Goal: Task Accomplishment & Management: Manage account settings

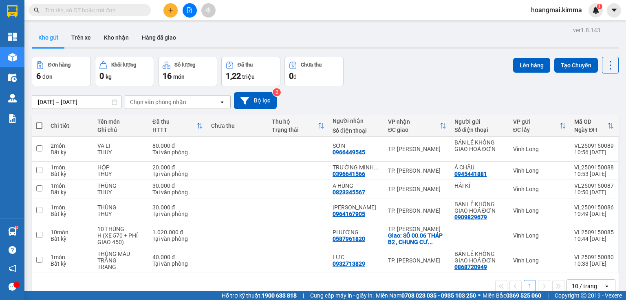
click at [171, 10] on icon "plus" at bounding box center [170, 10] width 4 height 0
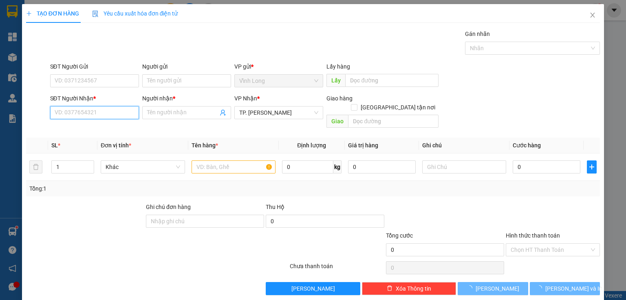
click at [108, 115] on input "SĐT Người Nhận *" at bounding box center [94, 112] width 89 height 13
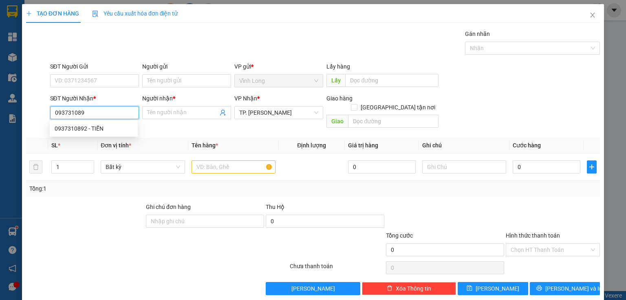
type input "0937310892"
drag, startPoint x: 96, startPoint y: 127, endPoint x: 92, endPoint y: 135, distance: 8.2
click at [95, 132] on div "0937310892 - TIẾN" at bounding box center [94, 128] width 78 height 9
type input "TIẾN"
type input "0937310892"
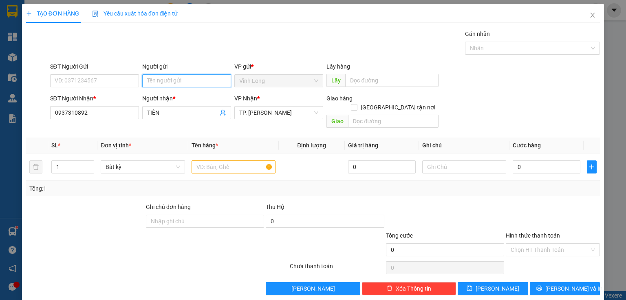
click at [162, 77] on input "Người gửi" at bounding box center [186, 80] width 89 height 13
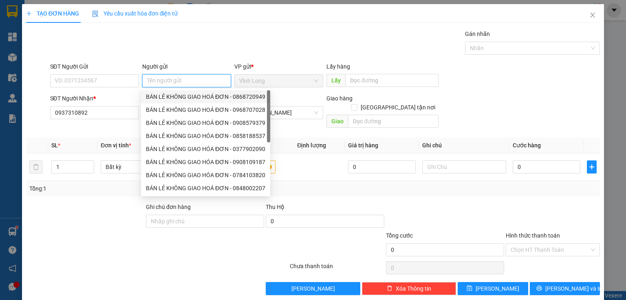
click at [173, 96] on div "BÁN LẺ KHÔNG GIAO HOÁ ĐƠN - 0868720949" at bounding box center [205, 96] width 119 height 9
type input "0868720949"
type input "BÁN LẺ KHÔNG GIAO HOÁ ĐƠN"
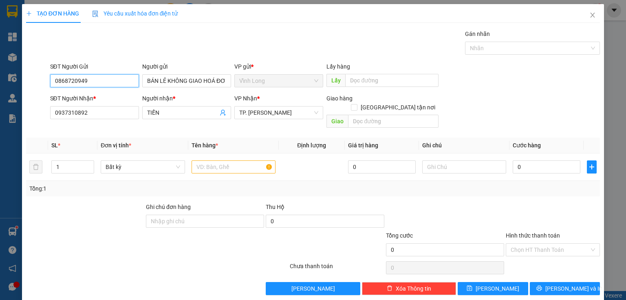
click at [110, 77] on input "0868720949" at bounding box center [94, 80] width 89 height 13
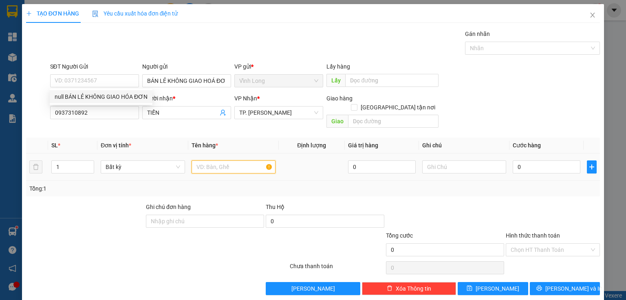
click at [234, 161] on input "text" at bounding box center [234, 166] width 84 height 13
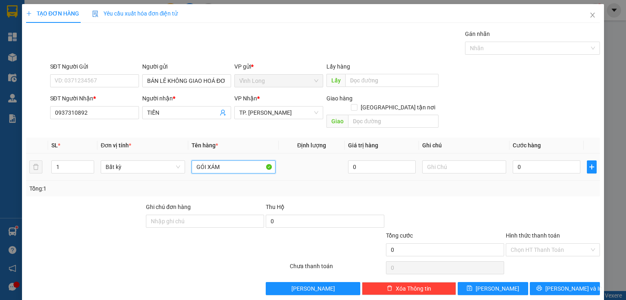
type input "GÓI XÁM"
type input "THƯ"
type input "2"
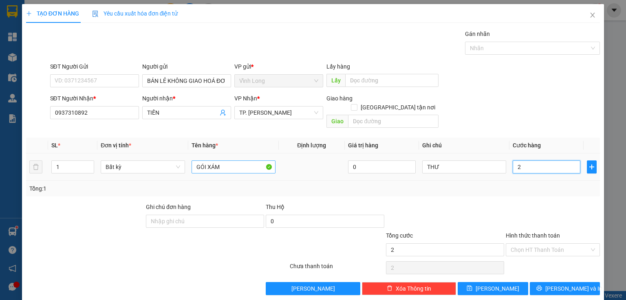
type input "20"
type input "20.000"
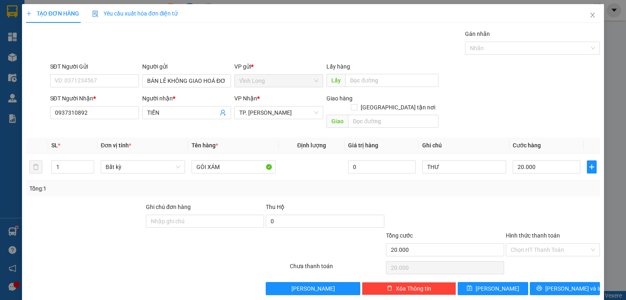
click at [552, 202] on div at bounding box center [553, 216] width 96 height 29
click at [548, 243] on input "Hình thức thanh toán" at bounding box center [550, 249] width 79 height 12
click at [541, 254] on div "Tại văn phòng" at bounding box center [549, 256] width 84 height 9
type input "0"
click at [542, 285] on icon "printer" at bounding box center [538, 287] width 5 height 5
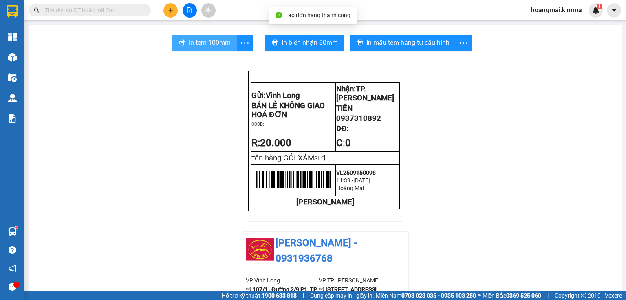
click at [214, 46] on span "In tem 100mm" at bounding box center [210, 43] width 42 height 10
click at [174, 13] on button at bounding box center [170, 10] width 14 height 14
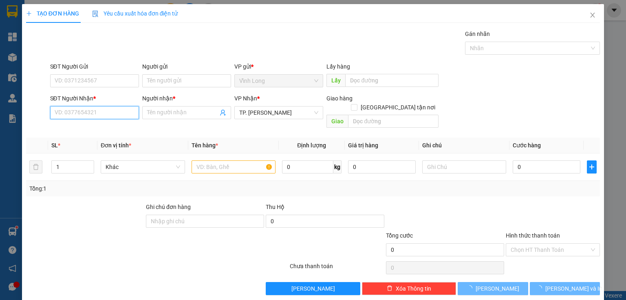
click at [98, 117] on input "SĐT Người Nhận *" at bounding box center [94, 112] width 89 height 13
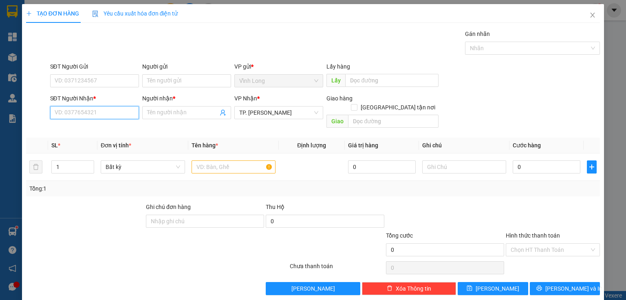
click at [88, 109] on input "SĐT Người Nhận *" at bounding box center [94, 112] width 89 height 13
type input "0904586543"
drag, startPoint x: 106, startPoint y: 127, endPoint x: 109, endPoint y: 134, distance: 7.3
click at [108, 129] on div "0904586543 - DANH" at bounding box center [94, 128] width 78 height 9
type input "DANH"
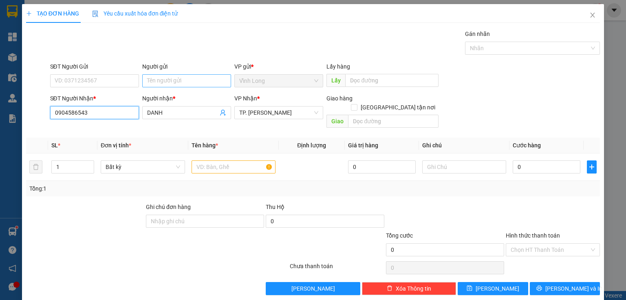
type input "0904586543"
click at [180, 79] on input "Người gửi" at bounding box center [186, 80] width 89 height 13
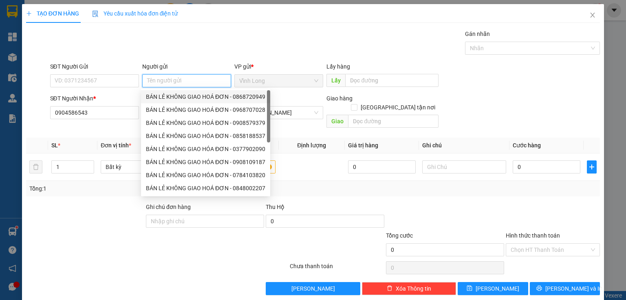
click at [181, 95] on div "BÁN LẺ KHÔNG GIAO HOÁ ĐƠN - 0868720949" at bounding box center [205, 96] width 119 height 9
type input "0868720949"
type input "BÁN LẺ KHÔNG GIAO HOÁ ĐƠN"
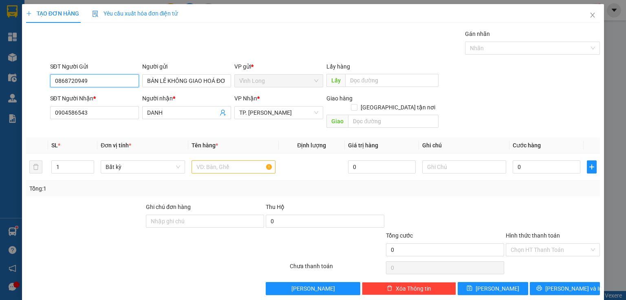
click at [117, 79] on input "0868720949" at bounding box center [94, 80] width 89 height 13
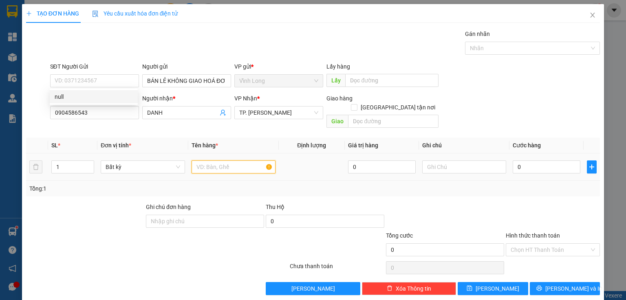
click at [231, 160] on input "text" at bounding box center [234, 166] width 84 height 13
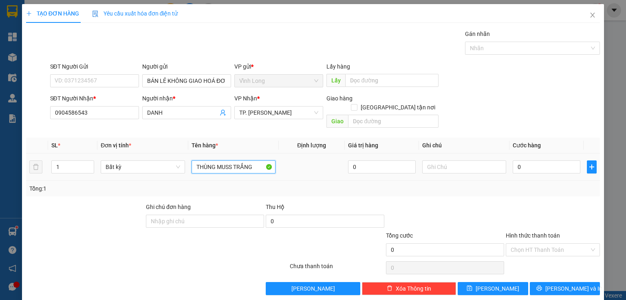
type input "THÙNG MUSS TRẮNG"
type input "THƯ"
type input "5"
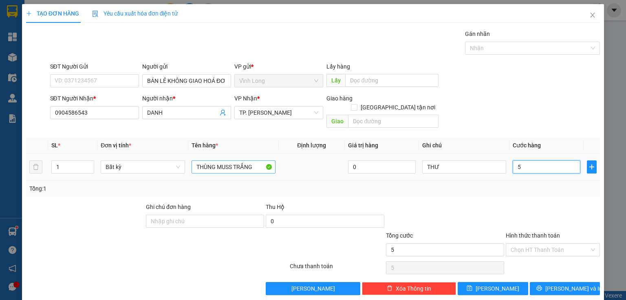
type input "50"
type input "50.000"
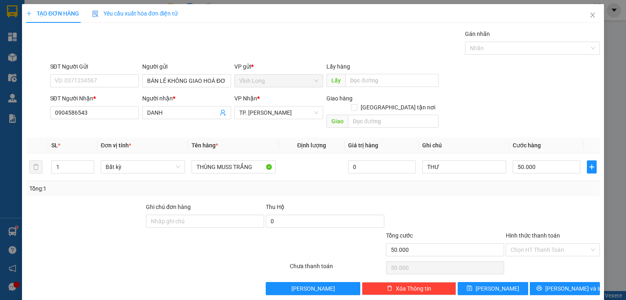
click at [528, 184] on div "Tổng: 1" at bounding box center [312, 188] width 567 height 9
click at [556, 243] on input "Hình thức thanh toán" at bounding box center [550, 249] width 79 height 12
click at [522, 256] on div "Tại văn phòng" at bounding box center [549, 256] width 84 height 9
type input "0"
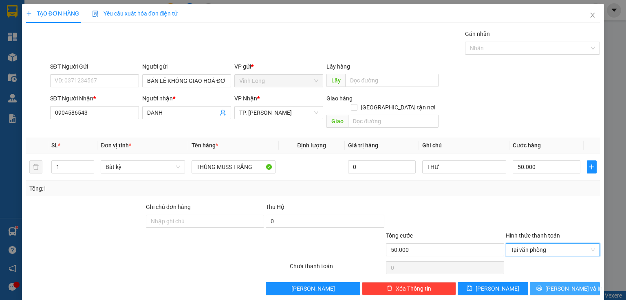
drag, startPoint x: 554, startPoint y: 278, endPoint x: 419, endPoint y: 207, distance: 152.2
click at [554, 284] on span "[PERSON_NAME] và In" at bounding box center [573, 288] width 57 height 9
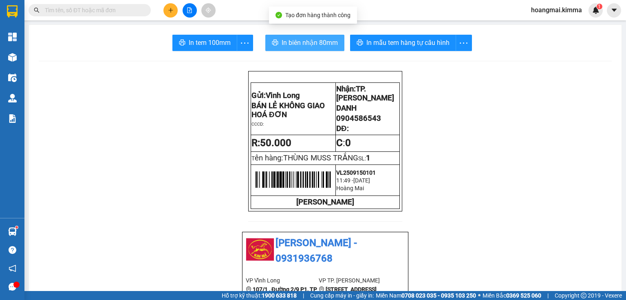
click at [298, 39] on span "In biên nhận 80mm" at bounding box center [310, 43] width 56 height 10
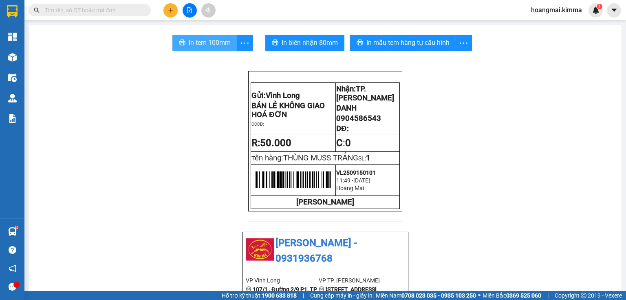
click at [205, 44] on span "In tem 100mm" at bounding box center [210, 43] width 42 height 10
click at [172, 7] on icon "plus" at bounding box center [171, 10] width 6 height 6
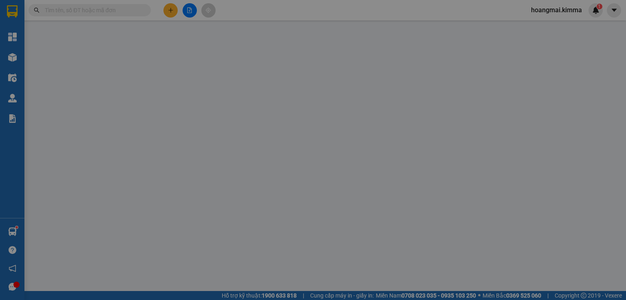
click at [172, 7] on div "Yêu cầu xuất hóa đơn điện tử" at bounding box center [135, 13] width 86 height 19
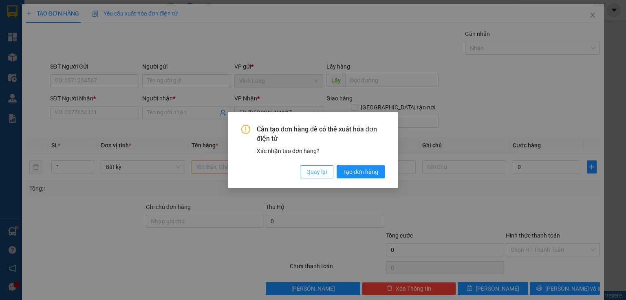
click at [325, 173] on span "Quay lại" at bounding box center [317, 171] width 20 height 9
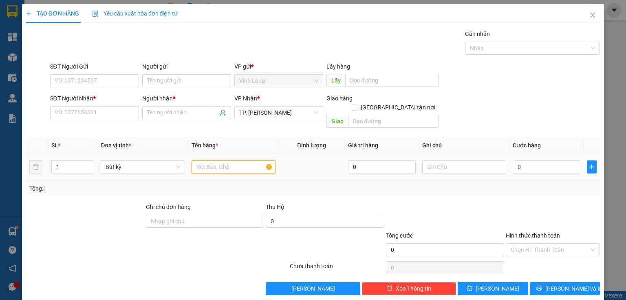
click at [231, 161] on input "text" at bounding box center [234, 166] width 84 height 13
type input "THÙNG"
click at [443, 160] on input "text" at bounding box center [464, 166] width 84 height 13
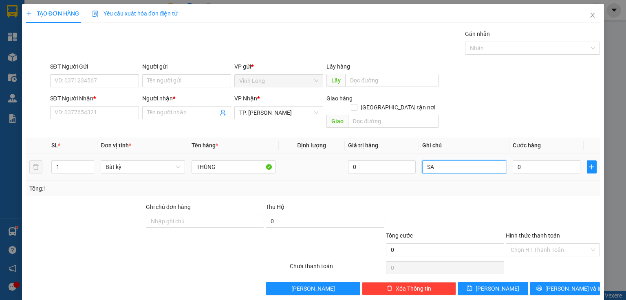
type input "SA"
click at [535, 165] on div "0" at bounding box center [547, 167] width 68 height 16
click at [521, 161] on input "0" at bounding box center [547, 166] width 68 height 13
type input "3"
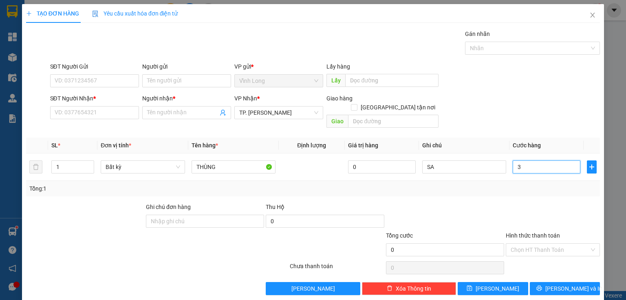
type input "3"
type input "30"
type input "30.000"
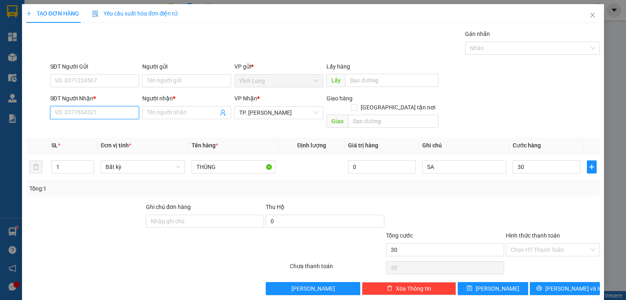
type input "30.000"
click at [90, 111] on input "SĐT Người Nhận *" at bounding box center [94, 112] width 89 height 13
type input "0933968599"
drag, startPoint x: 181, startPoint y: 103, endPoint x: 172, endPoint y: 111, distance: 11.8
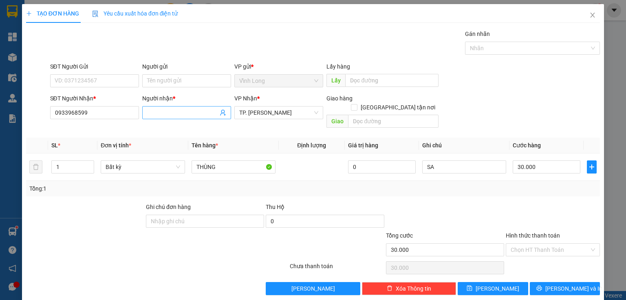
click at [183, 102] on div "Người nhận *" at bounding box center [186, 100] width 89 height 12
click at [183, 114] on input "Người nhận *" at bounding box center [182, 112] width 71 height 9
type input "TRÂM PHAN"
click at [167, 86] on input "Người gửi" at bounding box center [186, 80] width 89 height 13
type input "BAN"
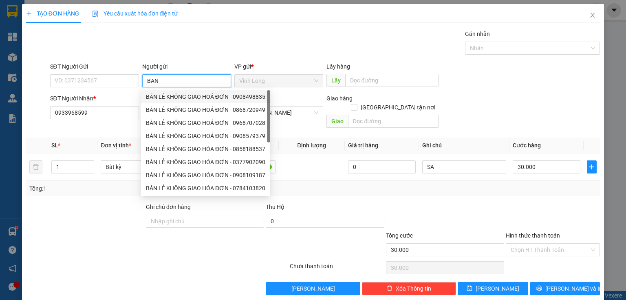
click at [172, 93] on div "BÁN LẺ KHÔNG GIAO HOÁ ĐƠN - 0908498835" at bounding box center [205, 96] width 119 height 9
type input "0908498835"
type input "BÁN LẺ KHÔNG GIAO HOÁ ĐƠN"
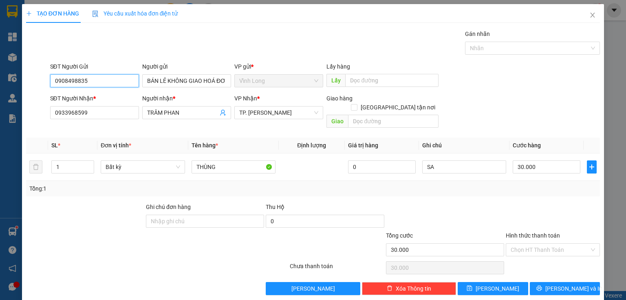
drag, startPoint x: 121, startPoint y: 77, endPoint x: 52, endPoint y: 81, distance: 69.0
click at [52, 81] on input "0908498835" at bounding box center [94, 80] width 89 height 13
drag, startPoint x: 517, startPoint y: 239, endPoint x: 520, endPoint y: 247, distance: 7.9
click at [517, 243] on input "Hình thức thanh toán" at bounding box center [550, 249] width 79 height 12
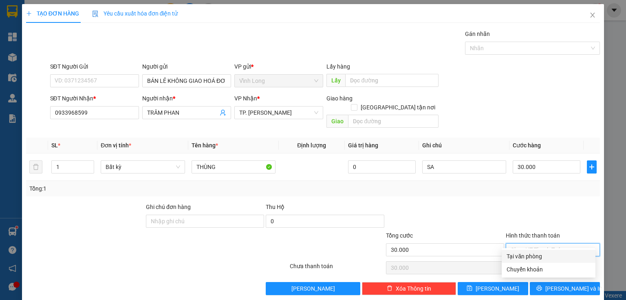
click at [519, 255] on div "Tại văn phòng" at bounding box center [549, 256] width 84 height 9
type input "0"
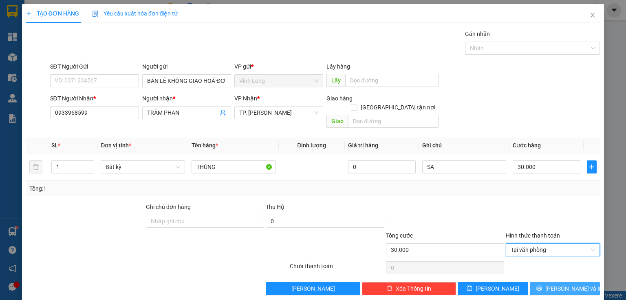
click at [556, 284] on span "[PERSON_NAME] và In" at bounding box center [573, 288] width 57 height 9
click at [555, 284] on span "[PERSON_NAME] và In" at bounding box center [573, 288] width 57 height 9
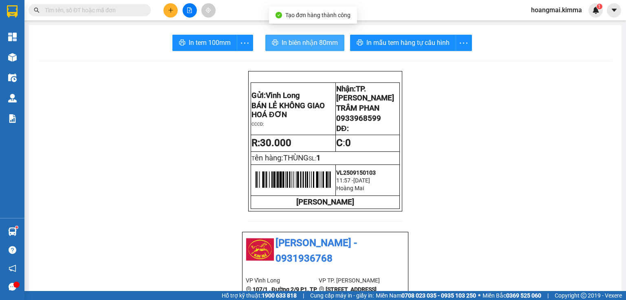
click at [282, 44] on span "In biên nhận 80mm" at bounding box center [310, 43] width 56 height 10
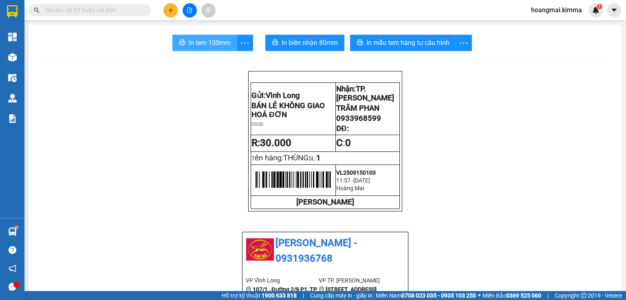
click at [191, 43] on span "In tem 100mm" at bounding box center [210, 43] width 42 height 10
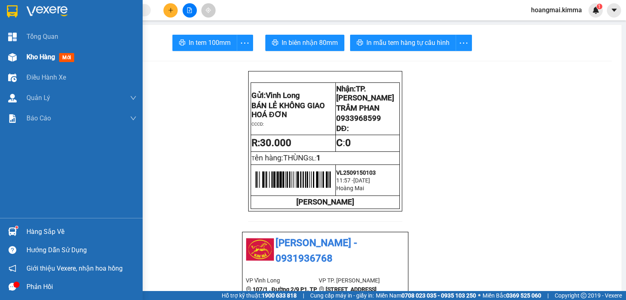
click at [15, 62] on div at bounding box center [12, 57] width 14 height 14
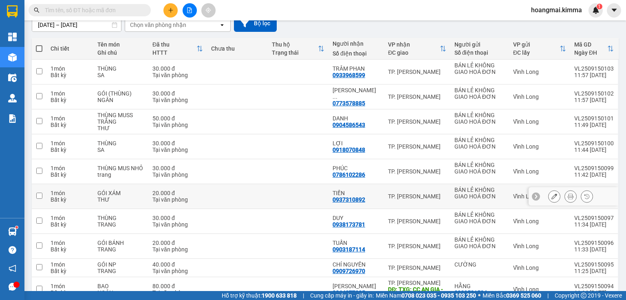
scroll to position [120, 0]
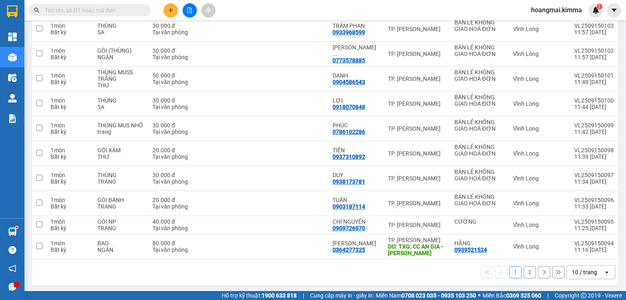
click at [592, 271] on div "10 / trang" at bounding box center [585, 271] width 37 height 13
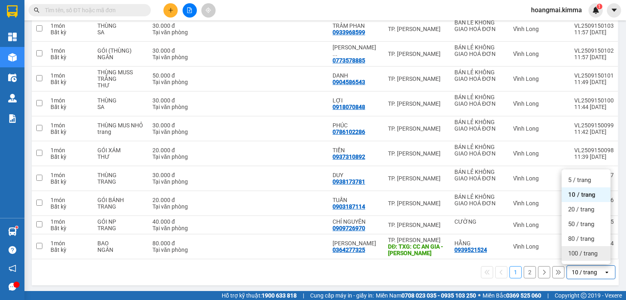
click at [586, 252] on span "100 / trang" at bounding box center [582, 253] width 29 height 8
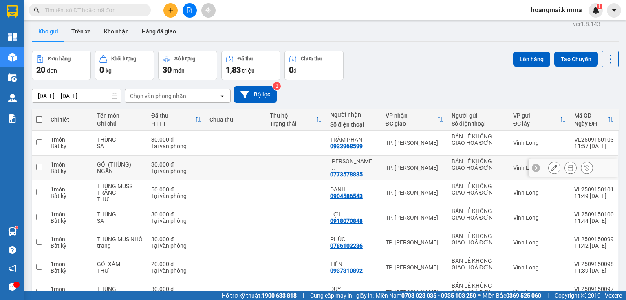
scroll to position [0, 0]
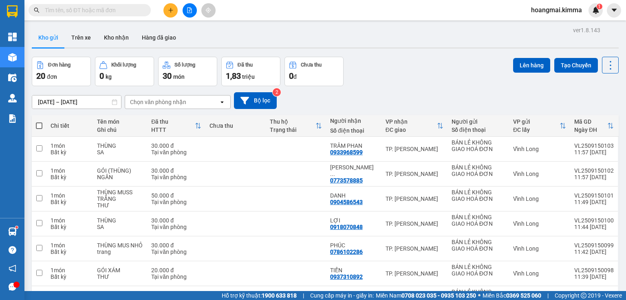
click at [39, 126] on span at bounding box center [39, 125] width 7 height 7
click at [39, 121] on input "checkbox" at bounding box center [39, 121] width 0 height 0
checkbox input "true"
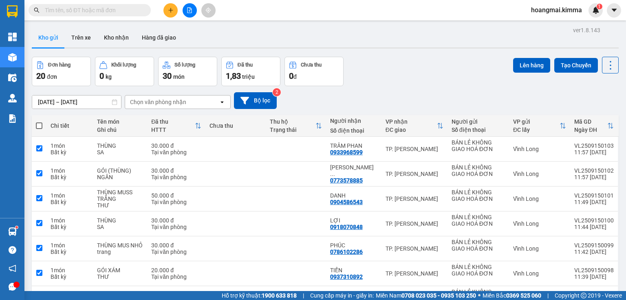
checkbox input "true"
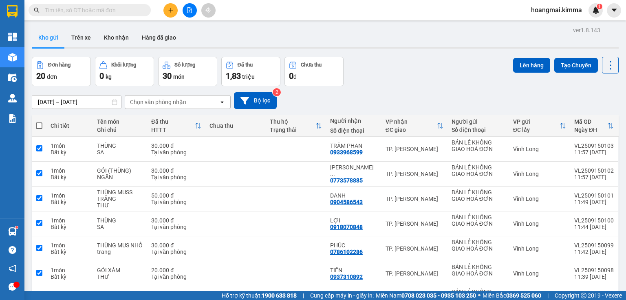
checkbox input "true"
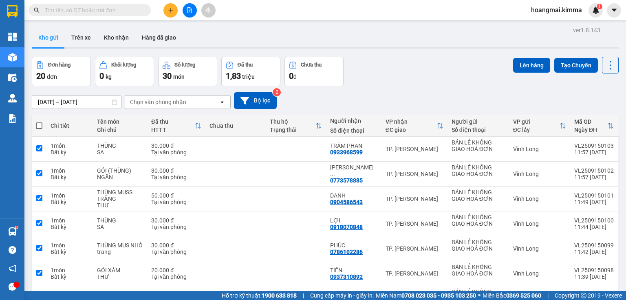
checkbox input "true"
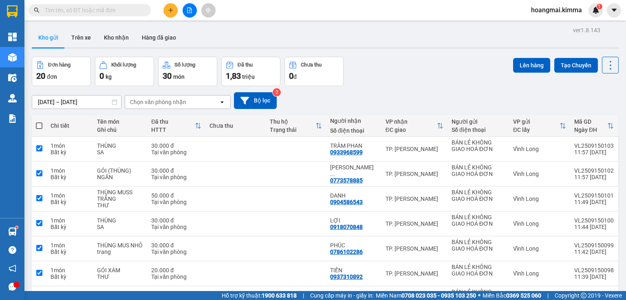
checkbox input "true"
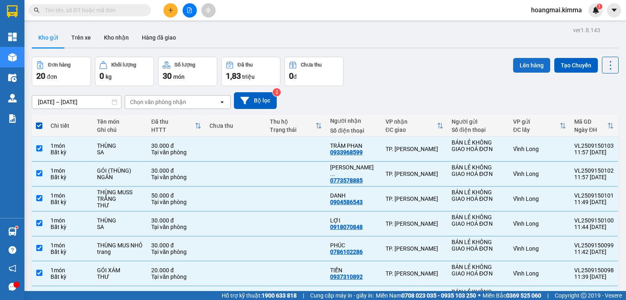
click at [523, 66] on button "Lên hàng" at bounding box center [531, 65] width 37 height 15
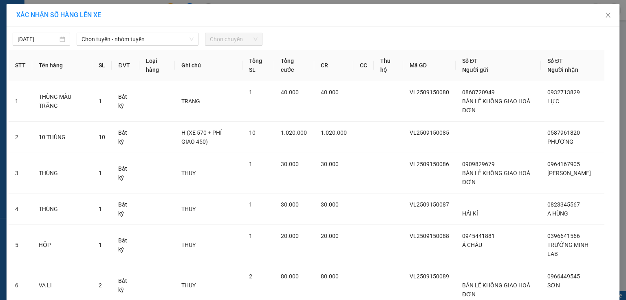
click at [233, 36] on span "Chọn chuyến" at bounding box center [234, 39] width 48 height 12
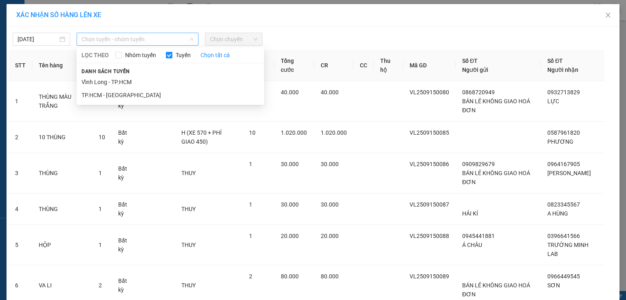
click at [147, 41] on span "Chọn tuyến - nhóm tuyến" at bounding box center [138, 39] width 112 height 12
click at [141, 82] on li "Vĩnh Long - TP.HCM" at bounding box center [171, 81] width 188 height 13
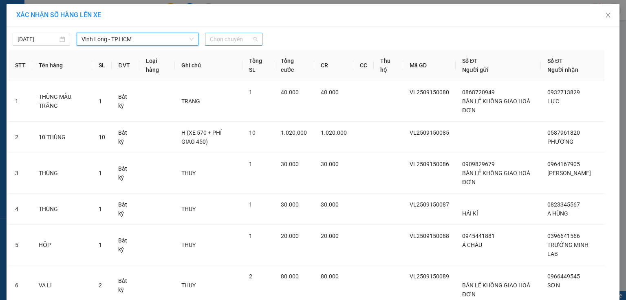
click at [210, 38] on span "Chọn chuyến" at bounding box center [234, 39] width 48 height 12
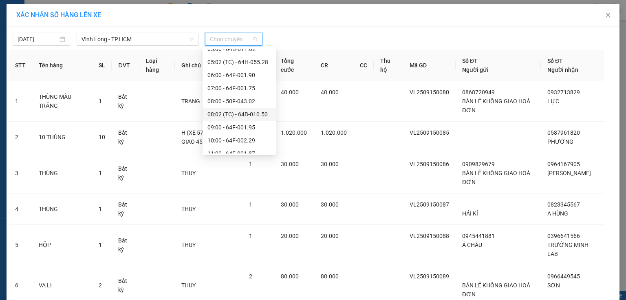
scroll to position [163, 0]
click at [228, 102] on div "12:00 - 64B-010.62" at bounding box center [239, 101] width 64 height 9
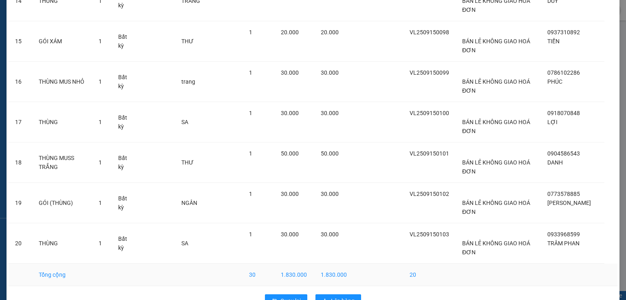
scroll to position [588, 0]
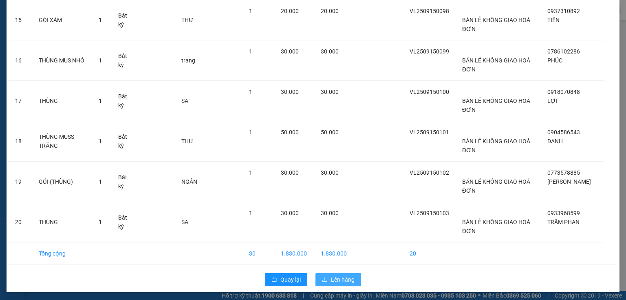
click at [349, 276] on span "Lên hàng" at bounding box center [343, 279] width 24 height 9
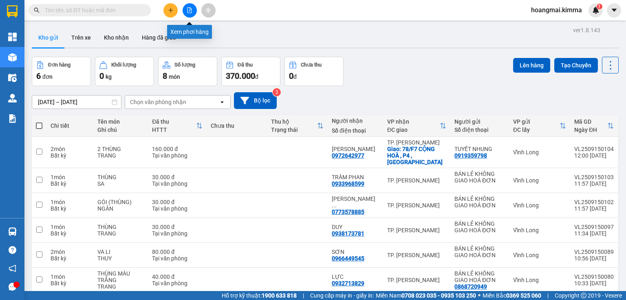
click at [189, 14] on button at bounding box center [190, 10] width 14 height 14
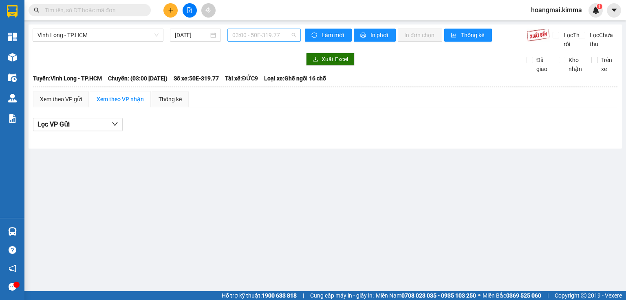
drag, startPoint x: 258, startPoint y: 39, endPoint x: 259, endPoint y: 51, distance: 12.3
click at [259, 39] on span "03:00 - 50E-319.77" at bounding box center [264, 35] width 64 height 12
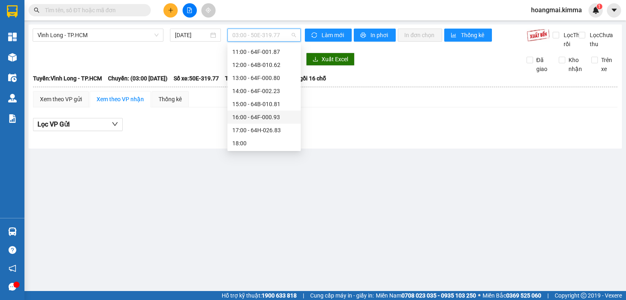
scroll to position [196, 0]
click at [266, 63] on div "12:00 - 64B-010.62" at bounding box center [264, 64] width 64 height 9
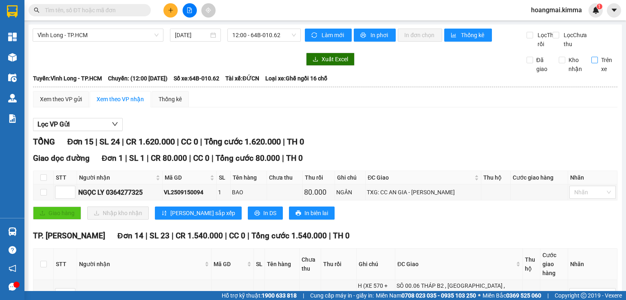
click at [591, 63] on input "Trên xe" at bounding box center [594, 60] width 7 height 7
checkbox input "true"
click at [170, 11] on icon "plus" at bounding box center [171, 10] width 6 height 6
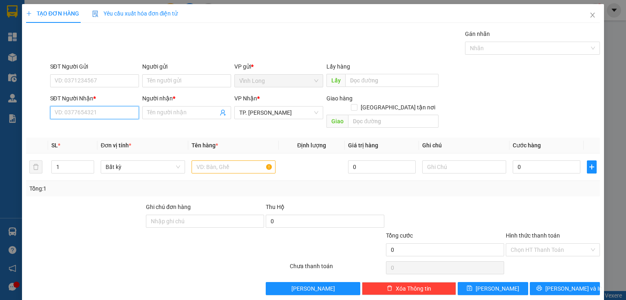
click at [117, 118] on input "SĐT Người Nhận *" at bounding box center [94, 112] width 89 height 13
click at [104, 112] on input "SĐT Người Nhận *" at bounding box center [94, 112] width 89 height 13
type input "0908695396"
click at [106, 124] on div "0908695396 - BẢO (NGÔI SAO SÁNG)" at bounding box center [103, 128] width 96 height 9
type input "BẢO (NGÔI SAO SÁNG)"
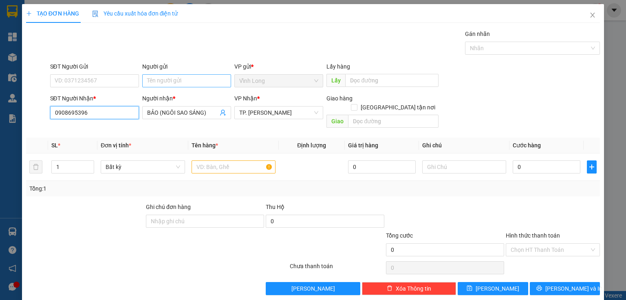
type input "0908695396"
click at [189, 78] on input "Người gửi" at bounding box center [186, 80] width 89 height 13
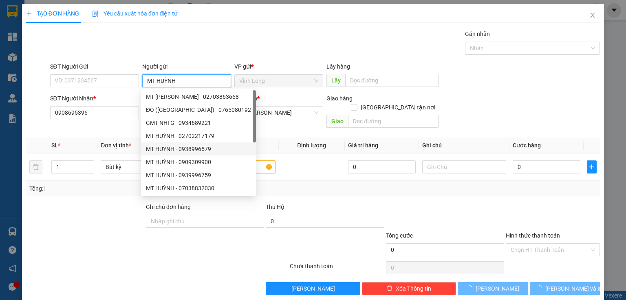
type input "MT HUỲNH"
click at [365, 202] on div "Thu Hộ" at bounding box center [325, 206] width 118 height 9
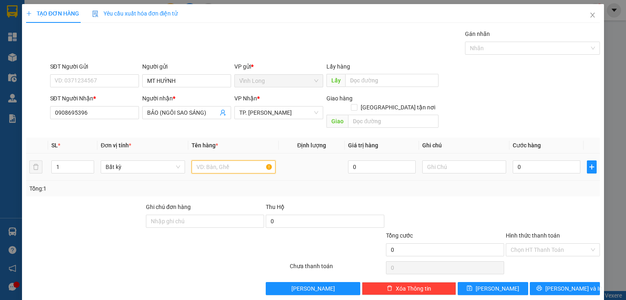
click at [243, 163] on input "text" at bounding box center [234, 166] width 84 height 13
type input "GÓI ĐEN"
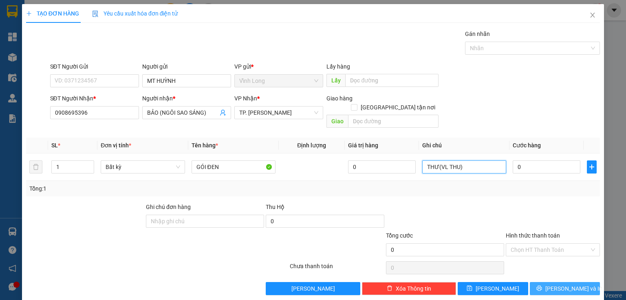
type input "THƯ(VL THU)"
click at [552, 282] on button "[PERSON_NAME] và In" at bounding box center [565, 288] width 71 height 13
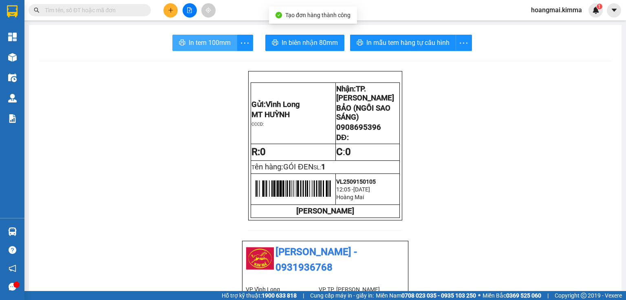
click at [189, 41] on span "In tem 100mm" at bounding box center [210, 43] width 42 height 10
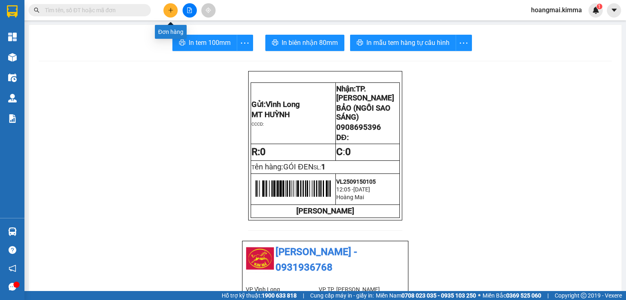
click at [171, 13] on icon "plus" at bounding box center [171, 10] width 6 height 6
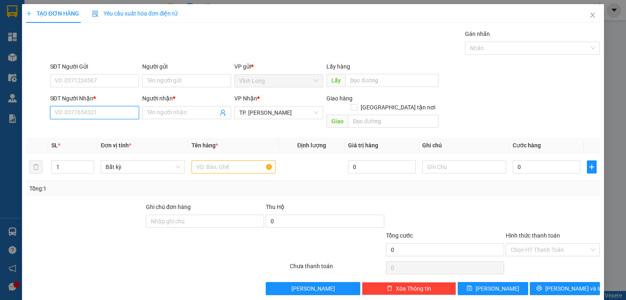
click at [116, 112] on input "SĐT Người Nhận *" at bounding box center [94, 112] width 89 height 13
click at [111, 111] on input "SĐT Người Nhận *" at bounding box center [94, 112] width 89 height 13
type input "0705732373"
click at [104, 129] on div "0705732373 - A HOÀNG" at bounding box center [94, 128] width 78 height 9
type input "A HOÀNG"
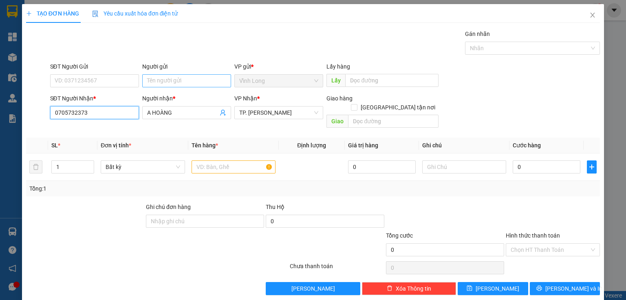
type input "0705732373"
click at [166, 83] on input "Người gửi" at bounding box center [186, 80] width 89 height 13
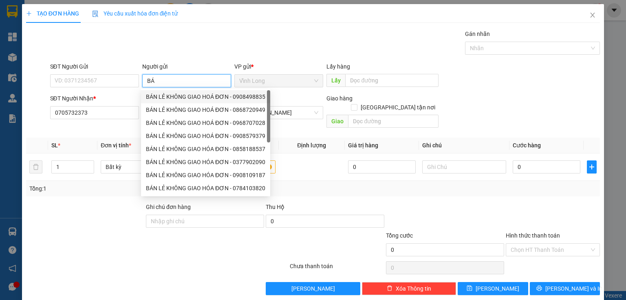
type input "BÁN"
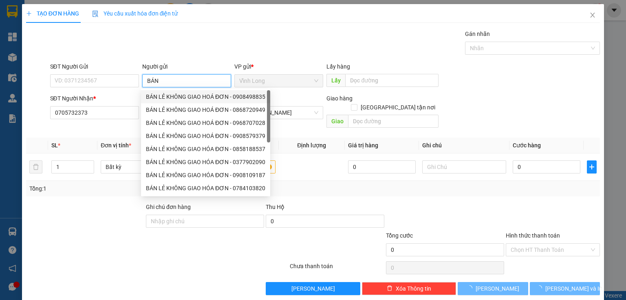
click at [170, 96] on div "BÁN LẺ KHÔNG GIAO HOÁ ĐƠN - 0908498835" at bounding box center [205, 96] width 119 height 9
type input "0908498835"
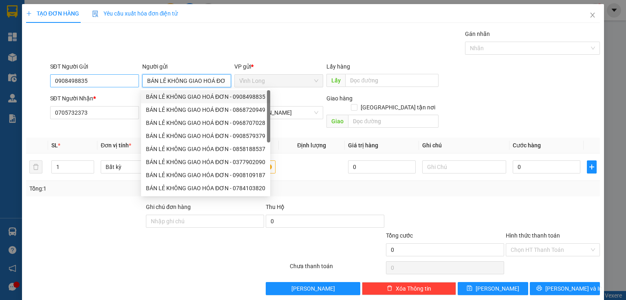
type input "BÁN LẺ KHÔNG GIAO HOÁ ĐƠN"
drag, startPoint x: 93, startPoint y: 74, endPoint x: 93, endPoint y: 80, distance: 6.1
click at [93, 75] on input "0908498835" at bounding box center [94, 80] width 89 height 13
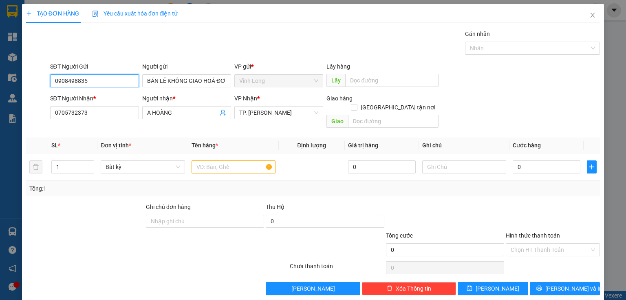
click at [93, 80] on input "0908498835" at bounding box center [94, 80] width 89 height 13
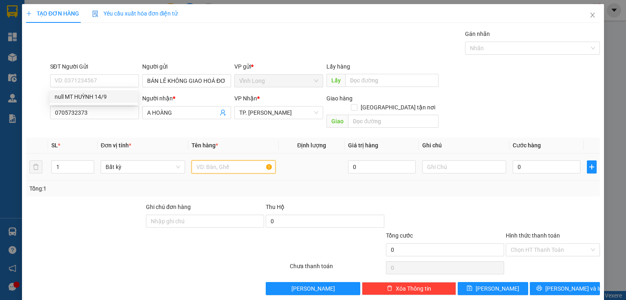
click at [220, 160] on input "text" at bounding box center [234, 166] width 84 height 13
click at [218, 160] on input "text" at bounding box center [234, 166] width 84 height 13
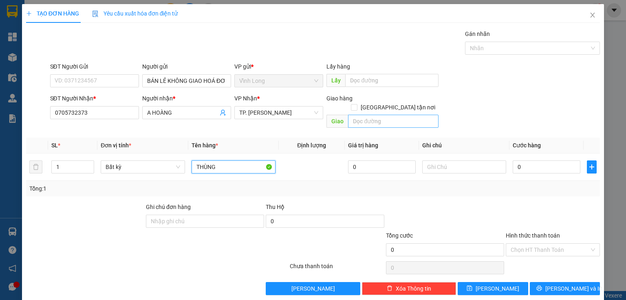
type input "THÙNG"
type input "THƯ"
type input "6"
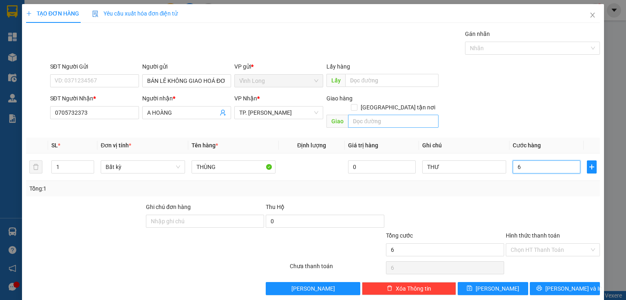
type input "60"
type input "60.000"
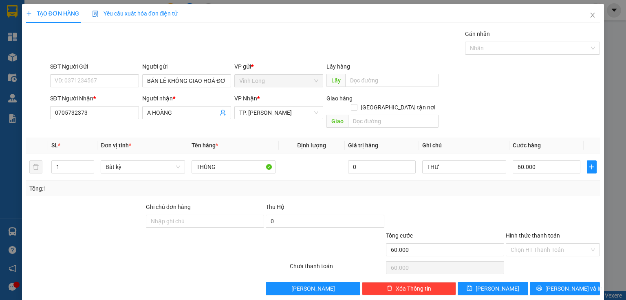
click at [550, 185] on div "Tổng: 1" at bounding box center [313, 188] width 574 height 15
click at [563, 243] on input "Hình thức thanh toán" at bounding box center [550, 249] width 79 height 12
click at [543, 252] on div "Tại văn phòng" at bounding box center [549, 256] width 84 height 9
type input "0"
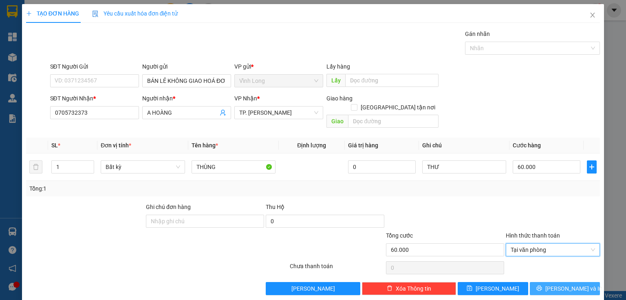
click at [556, 284] on span "[PERSON_NAME] và In" at bounding box center [573, 288] width 57 height 9
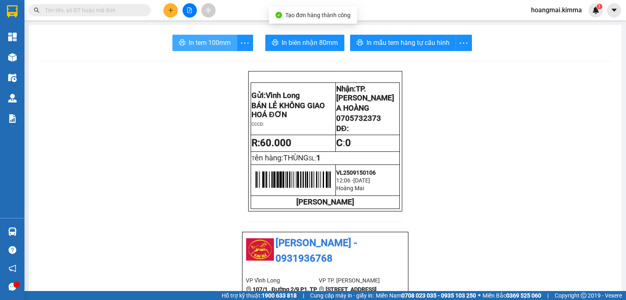
click at [205, 46] on span "In tem 100mm" at bounding box center [210, 43] width 42 height 10
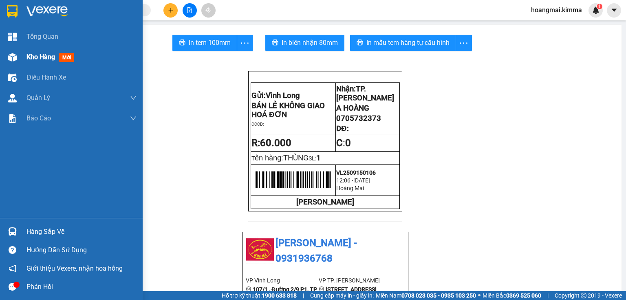
click at [26, 57] on div "Kho hàng mới" at bounding box center [71, 57] width 143 height 20
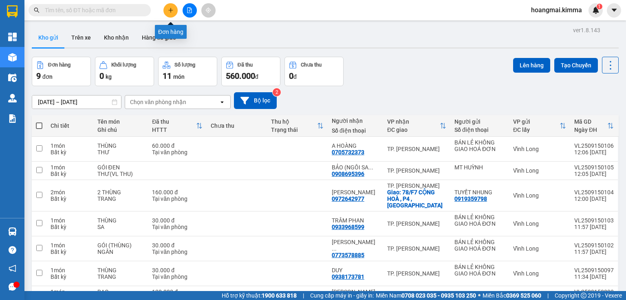
click at [191, 9] on icon "file-add" at bounding box center [190, 10] width 6 height 6
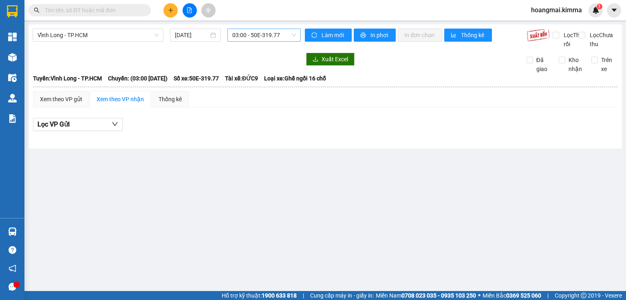
click at [259, 36] on span "03:00 - 50E-319.77" at bounding box center [264, 35] width 64 height 12
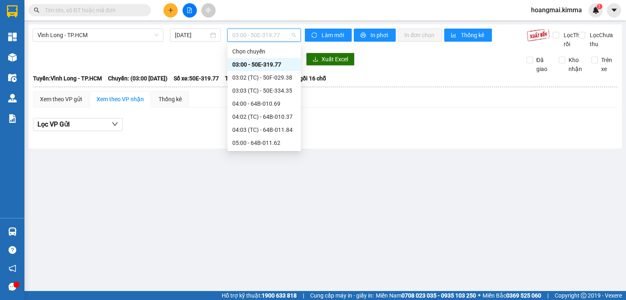
click at [267, 256] on div "12:00 - 64B-010.62" at bounding box center [264, 260] width 64 height 9
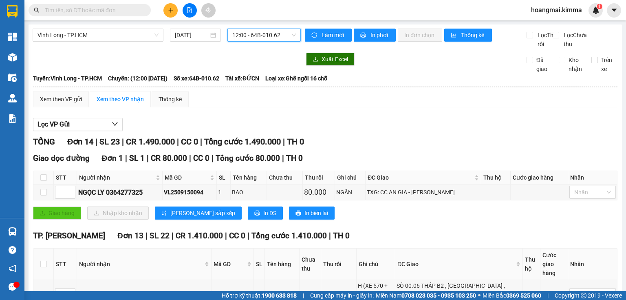
click at [170, 13] on button at bounding box center [170, 10] width 14 height 14
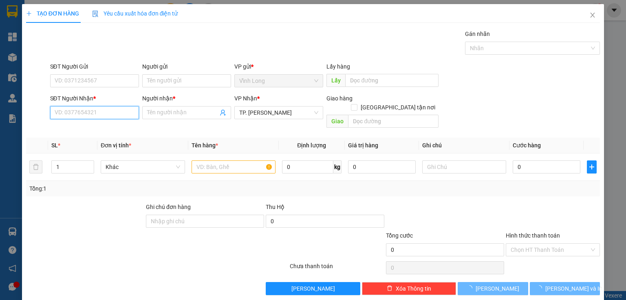
click at [98, 111] on input "SĐT Người Nhận *" at bounding box center [94, 112] width 89 height 13
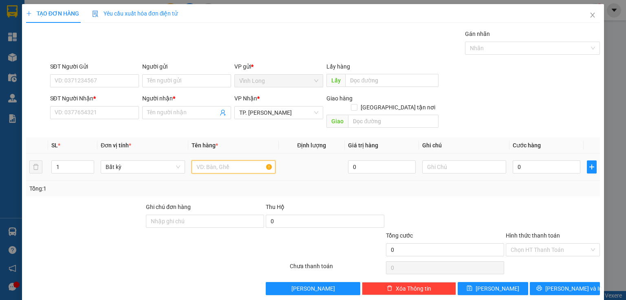
click at [221, 162] on input "text" at bounding box center [234, 166] width 84 height 13
type input "THÙNG MUS CÓ GÓI BẠC"
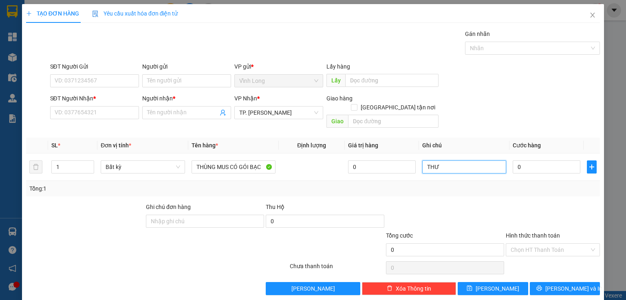
type input "THƯ"
click at [105, 115] on input "SĐT Người Nhận *" at bounding box center [94, 112] width 89 height 13
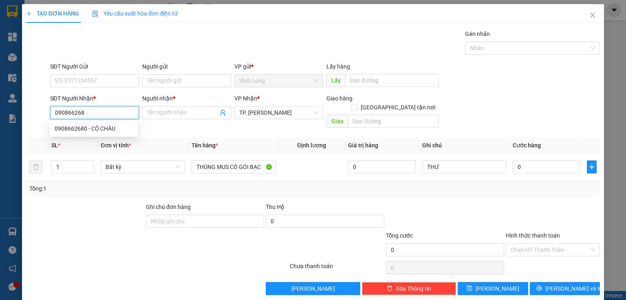
type input "0908662680"
click at [119, 130] on div "0908662680 - CÔ CHÂU" at bounding box center [94, 128] width 78 height 9
type input "CÔ CHÂU"
checkbox input "true"
type input "72/29/1 PHAN ĐĂNG LƯU, P5, PHÚ NHUẬN"
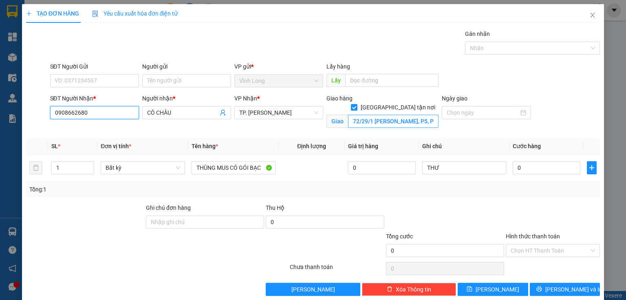
type input "0908662680"
click at [405, 115] on input "72/29/1 PHAN ĐĂNG LƯU, P5, PHÚ NHUẬN" at bounding box center [393, 121] width 90 height 13
click at [410, 115] on input "72/29/1 PHAN ĐĂNG LƯU, P5, PHÚ NHUẬN" at bounding box center [393, 121] width 90 height 13
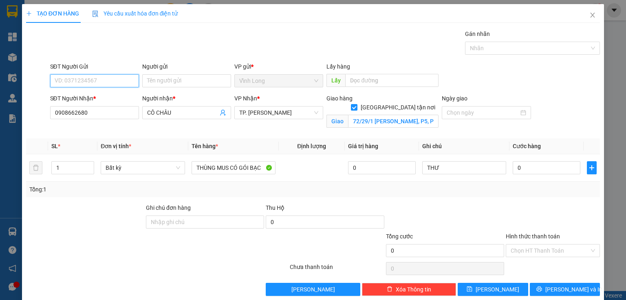
drag, startPoint x: 101, startPoint y: 82, endPoint x: 108, endPoint y: 96, distance: 15.3
click at [101, 84] on input "SĐT Người Gửi" at bounding box center [94, 80] width 89 height 13
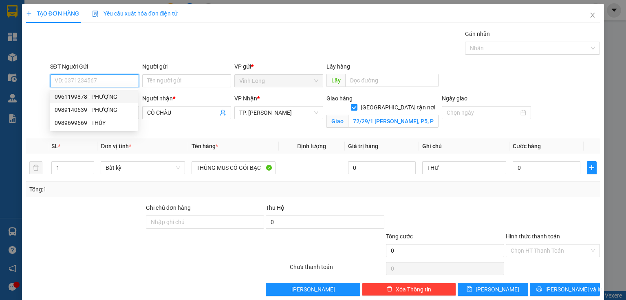
click at [85, 99] on div "0961199878 - PHƯỢNG" at bounding box center [94, 96] width 78 height 9
type input "0961199878"
type input "PHƯỢNG"
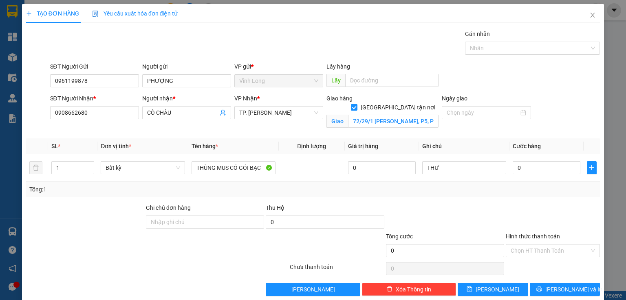
click at [513, 135] on div "Transit Pickup Surcharge Ids Transit Deliver Surcharge Ids Transit Deliver Surc…" at bounding box center [313, 162] width 574 height 266
click at [542, 172] on input "0" at bounding box center [547, 167] width 68 height 13
click at [536, 171] on input "0" at bounding box center [547, 167] width 68 height 13
type input "01"
type input "1"
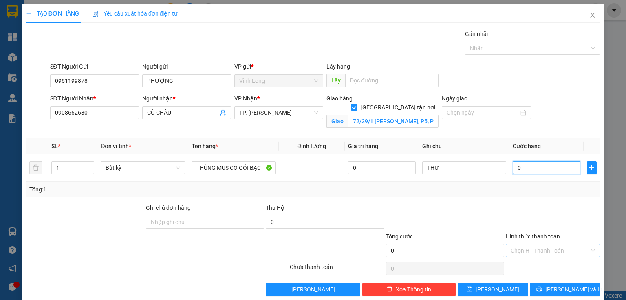
type input "1"
type input "012"
type input "12"
type input "0.120"
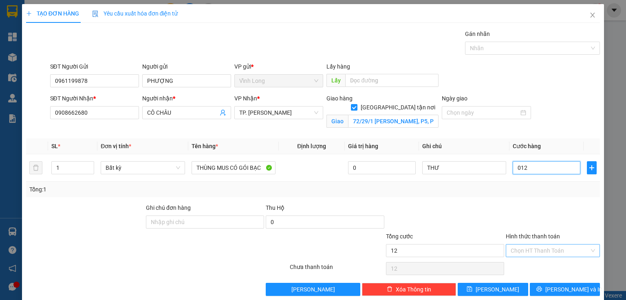
type input "120"
type input "120.000"
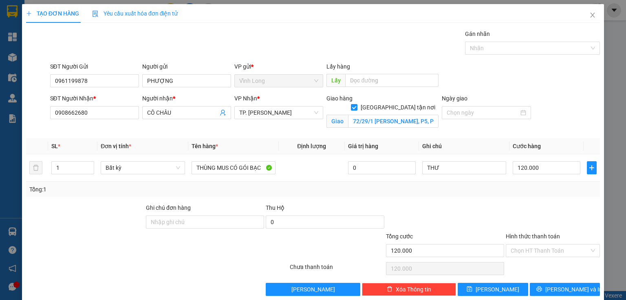
click at [560, 198] on div "Transit Pickup Surcharge Ids Transit Deliver Surcharge Ids Transit Deliver Surc…" at bounding box center [313, 162] width 574 height 266
click at [534, 209] on div at bounding box center [553, 217] width 96 height 29
click at [505, 201] on div "Transit Pickup Surcharge Ids Transit Deliver Surcharge Ids Transit Deliver Surc…" at bounding box center [313, 162] width 574 height 266
click at [536, 204] on div at bounding box center [553, 217] width 96 height 29
click at [454, 169] on input "THƯ" at bounding box center [464, 167] width 84 height 13
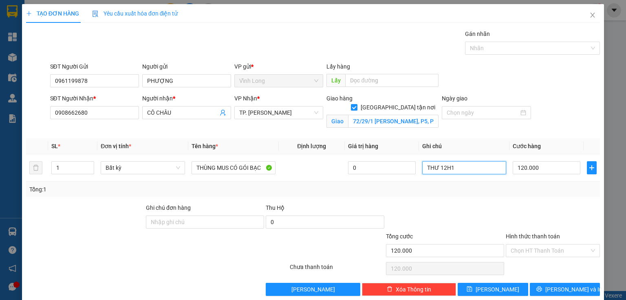
type input "THƯ 12H10"
click at [570, 244] on input "Hình thức thanh toán" at bounding box center [550, 250] width 79 height 12
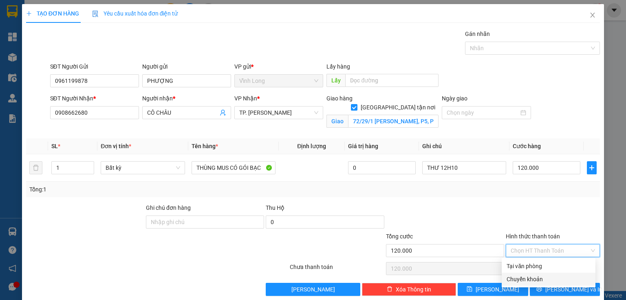
click at [551, 279] on div "Chuyển khoản" at bounding box center [549, 278] width 84 height 9
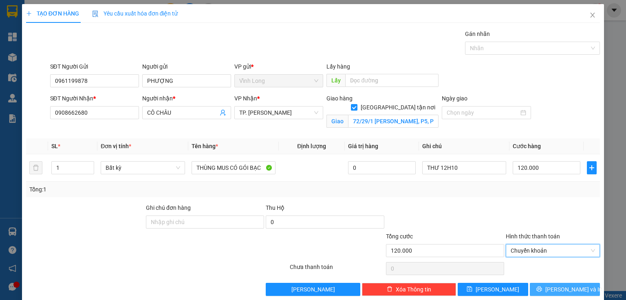
click at [557, 287] on span "[PERSON_NAME] và In" at bounding box center [573, 289] width 57 height 9
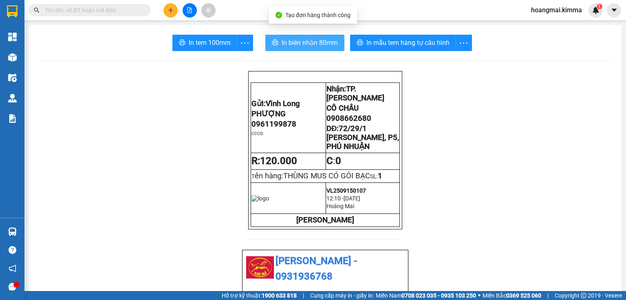
click at [276, 43] on button "In biên nhận 80mm" at bounding box center [304, 43] width 79 height 16
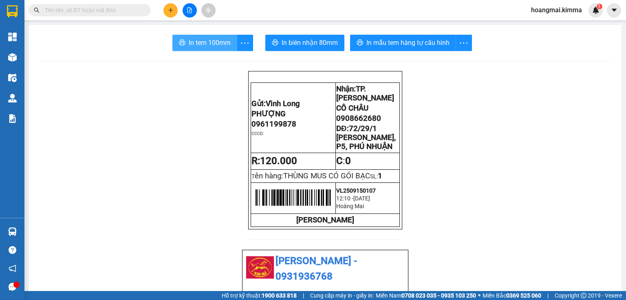
click at [205, 44] on span "In tem 100mm" at bounding box center [210, 43] width 42 height 10
click at [190, 8] on icon "file-add" at bounding box center [190, 10] width 6 height 6
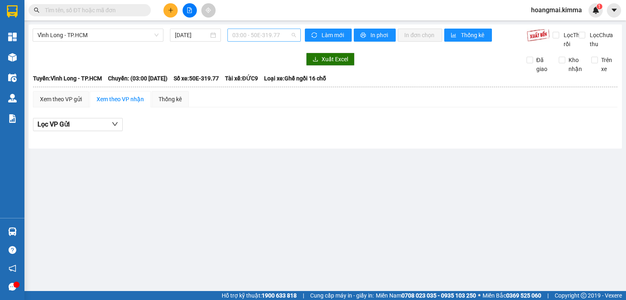
click at [276, 37] on span "03:00 - 50E-319.77" at bounding box center [264, 35] width 64 height 12
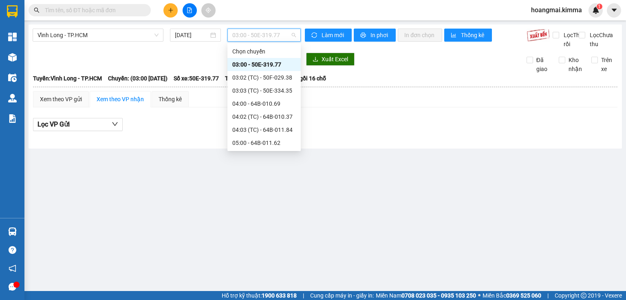
click at [260, 256] on div "12:00 - 64B-010.62" at bounding box center [264, 260] width 64 height 9
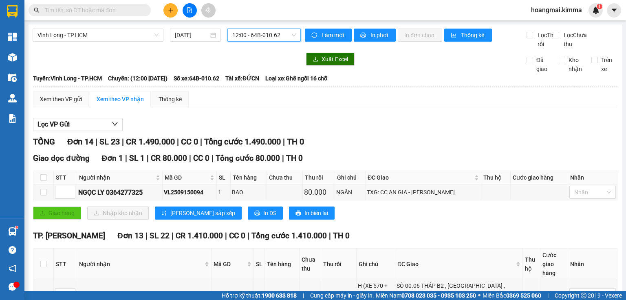
click at [174, 8] on button at bounding box center [170, 10] width 14 height 14
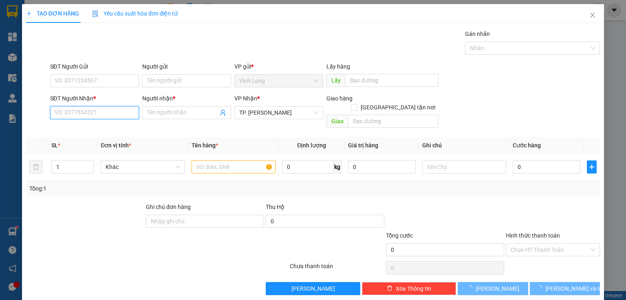
click at [96, 113] on input "SĐT Người Nhận *" at bounding box center [94, 112] width 89 height 13
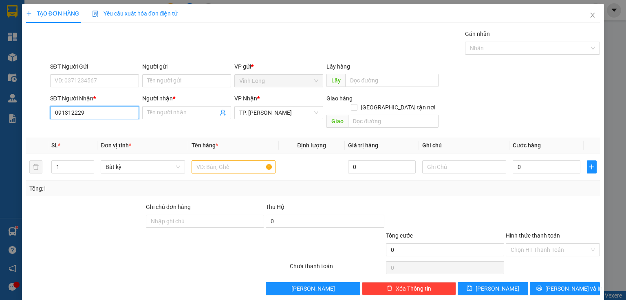
type input "0913122292"
drag, startPoint x: 86, startPoint y: 128, endPoint x: 207, endPoint y: 72, distance: 133.1
click at [86, 128] on div "0913122292 - C THỦY" at bounding box center [94, 128] width 78 height 9
type input "C THỦY"
type input "0913122292"
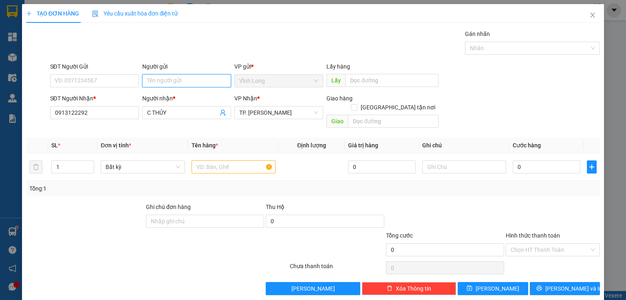
click at [188, 78] on input "Người gửi" at bounding box center [186, 80] width 89 height 13
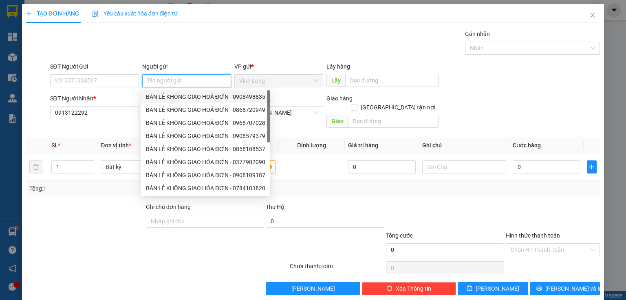
click at [174, 97] on div "BÁN LẺ KHÔNG GIAO HOÁ ĐƠN - 0908498835" at bounding box center [205, 96] width 119 height 9
type input "0908498835"
type input "BÁN LẺ KHÔNG GIAO HOÁ ĐƠN"
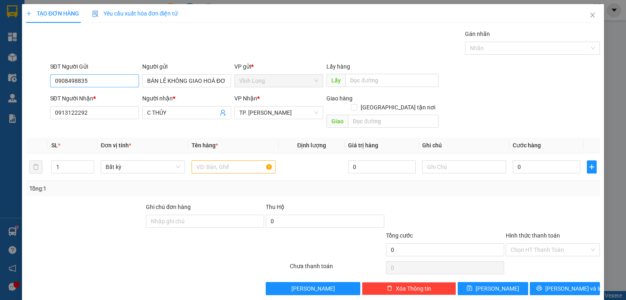
drag, startPoint x: 121, startPoint y: 90, endPoint x: 118, endPoint y: 85, distance: 6.2
click at [118, 86] on form "SĐT Người Gửi 0908498835 Người gửi BÁN LẺ KHÔNG GIAO HOÁ ĐƠN VP gửi * Vĩnh Lon…" at bounding box center [313, 96] width 574 height 69
click at [118, 85] on input "0908498835" at bounding box center [94, 80] width 89 height 13
drag, startPoint x: 221, startPoint y: 153, endPoint x: 225, endPoint y: 140, distance: 14.1
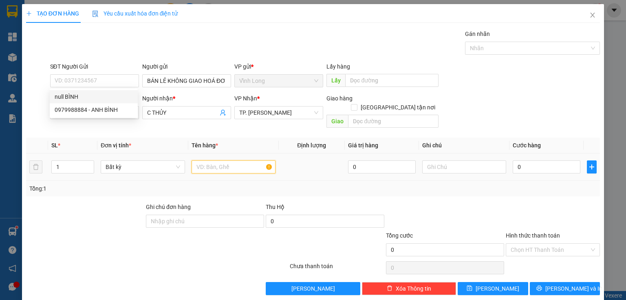
click at [225, 141] on table "SL * Đơn vị tính * Tên hàng * Định lượng Giá trị hàng Ghi chú Cước hàng 1 Bất k…" at bounding box center [313, 158] width 574 height 43
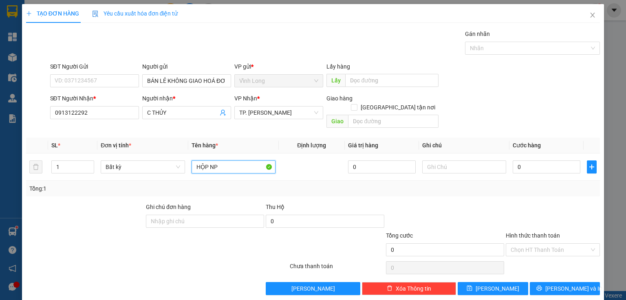
type input "HỘP NP"
type input "THƯ"
type input "4"
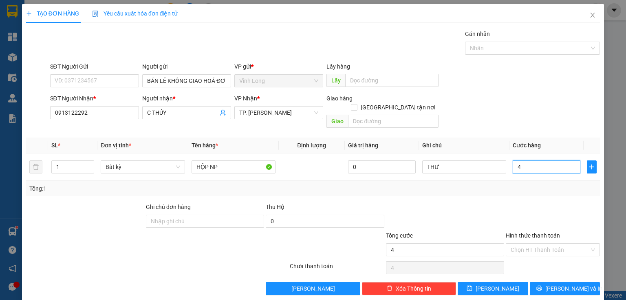
type input "40"
click at [546, 243] on input "Hình thức thanh toán" at bounding box center [550, 249] width 79 height 12
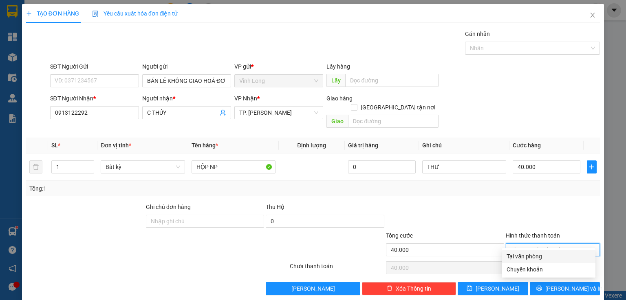
click at [547, 256] on div "Tại văn phòng" at bounding box center [549, 256] width 84 height 9
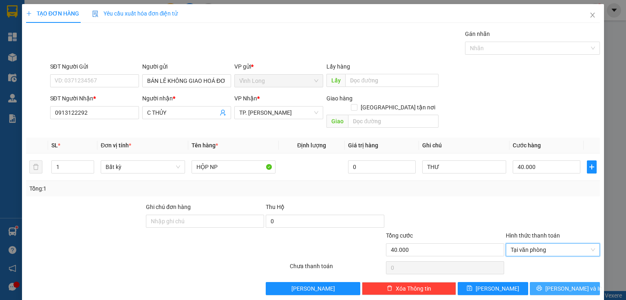
click at [561, 284] on span "[PERSON_NAME] và In" at bounding box center [573, 288] width 57 height 9
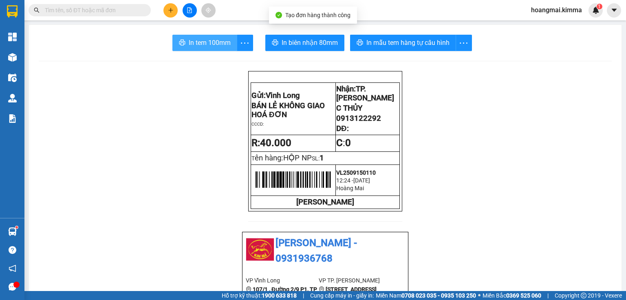
drag, startPoint x: 209, startPoint y: 38, endPoint x: 205, endPoint y: 41, distance: 5.2
click at [208, 38] on span "In tem 100mm" at bounding box center [210, 43] width 42 height 10
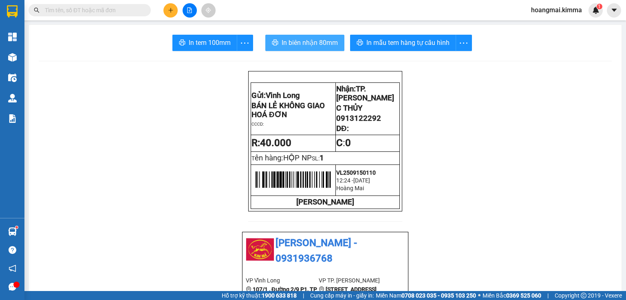
click at [283, 44] on span "In biên nhận 80mm" at bounding box center [310, 43] width 56 height 10
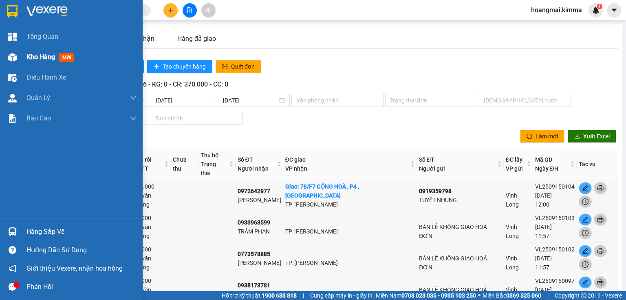
click at [22, 59] on div "Kho hàng mới" at bounding box center [71, 57] width 143 height 20
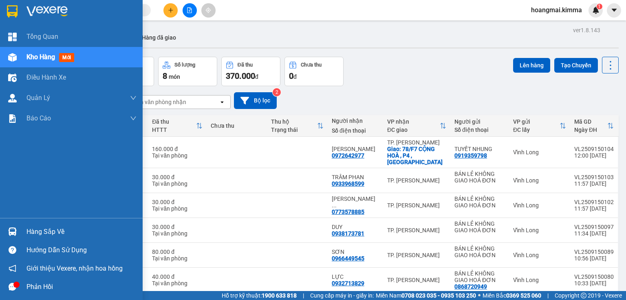
click at [39, 54] on span "Kho hàng" at bounding box center [40, 57] width 29 height 8
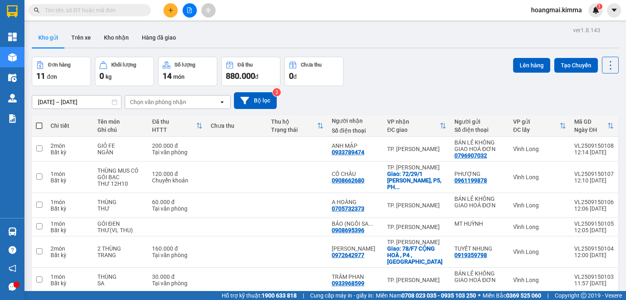
click at [117, 11] on input "text" at bounding box center [93, 10] width 96 height 9
click at [112, 7] on input "text" at bounding box center [93, 10] width 96 height 9
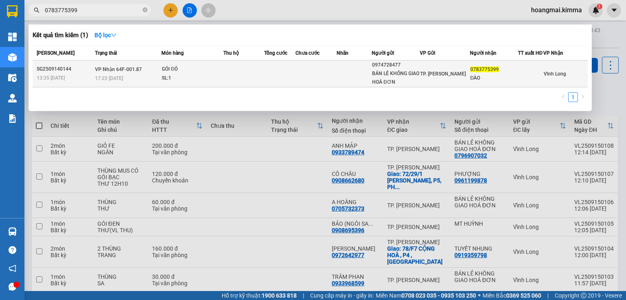
type input "0783775399"
click at [385, 68] on div "0974728477" at bounding box center [395, 65] width 47 height 9
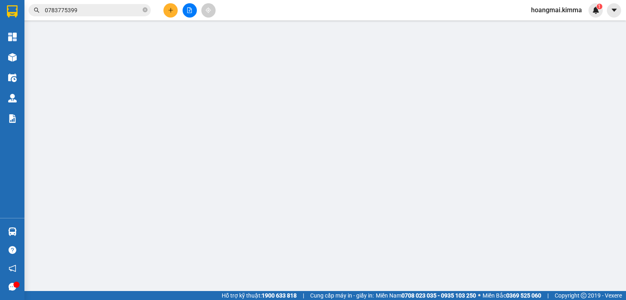
click at [385, 68] on div "Lấy hàng" at bounding box center [383, 68] width 112 height 9
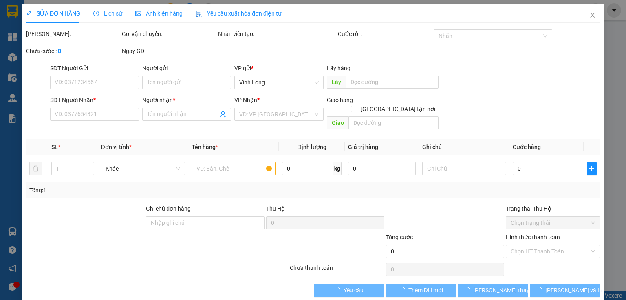
type input "0974728477"
type input "BÁN LẺ KHÔNG GIAO HOÁ ĐƠN"
type input "0783775399"
type input "ĐÀO"
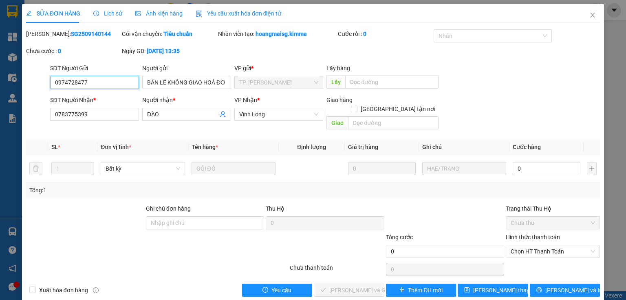
click at [93, 82] on input "0974728477" at bounding box center [94, 82] width 89 height 13
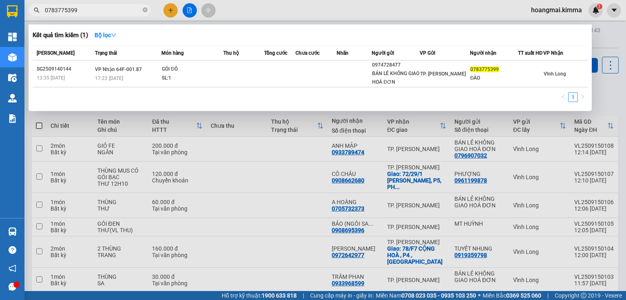
click at [98, 9] on input "0783775399" at bounding box center [93, 10] width 96 height 9
paste input "974728477"
type input "0974728477"
